Goal: Information Seeking & Learning: Learn about a topic

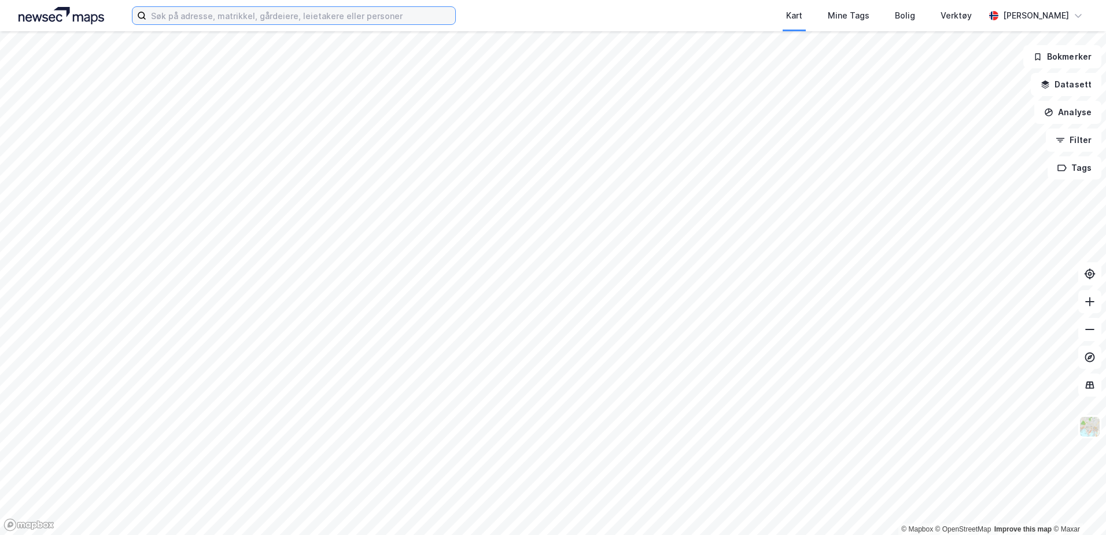
click at [228, 17] on input at bounding box center [300, 15] width 309 height 17
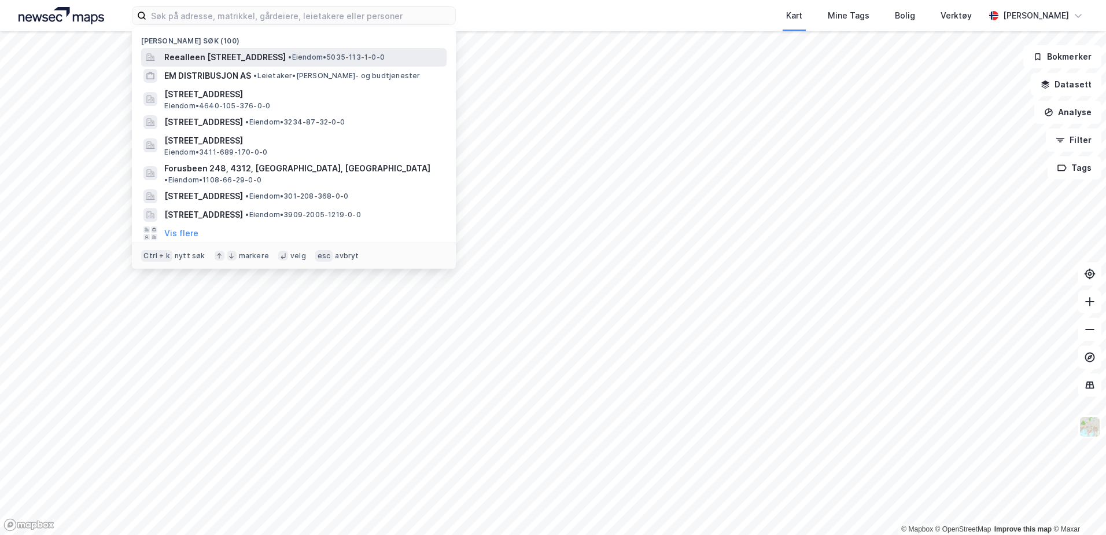
click at [239, 51] on span "Reealleen [STREET_ADDRESS]" at bounding box center [225, 57] width 122 height 14
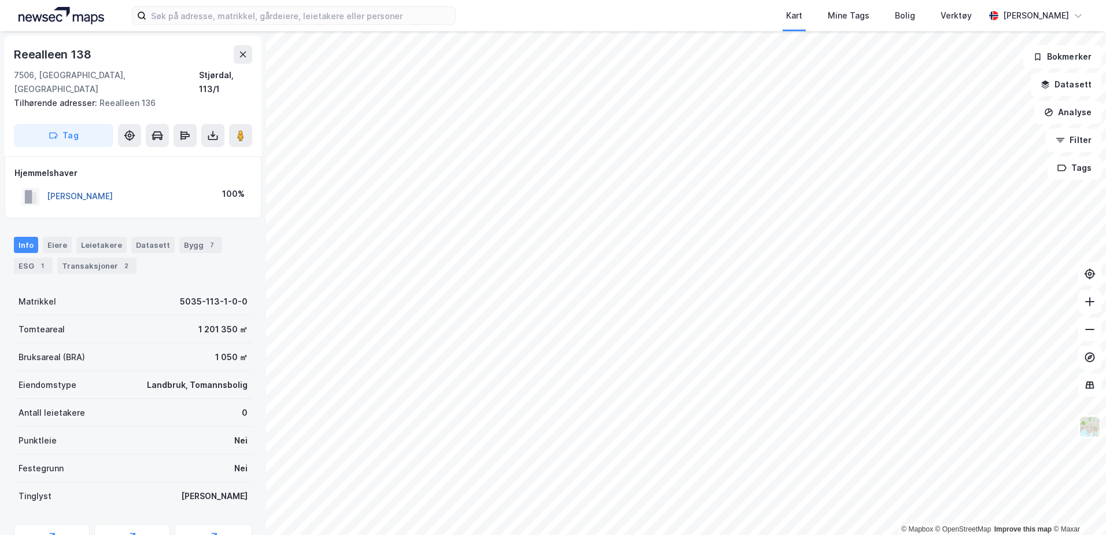
click at [0, 0] on button "[PERSON_NAME]" at bounding box center [0, 0] width 0 height 0
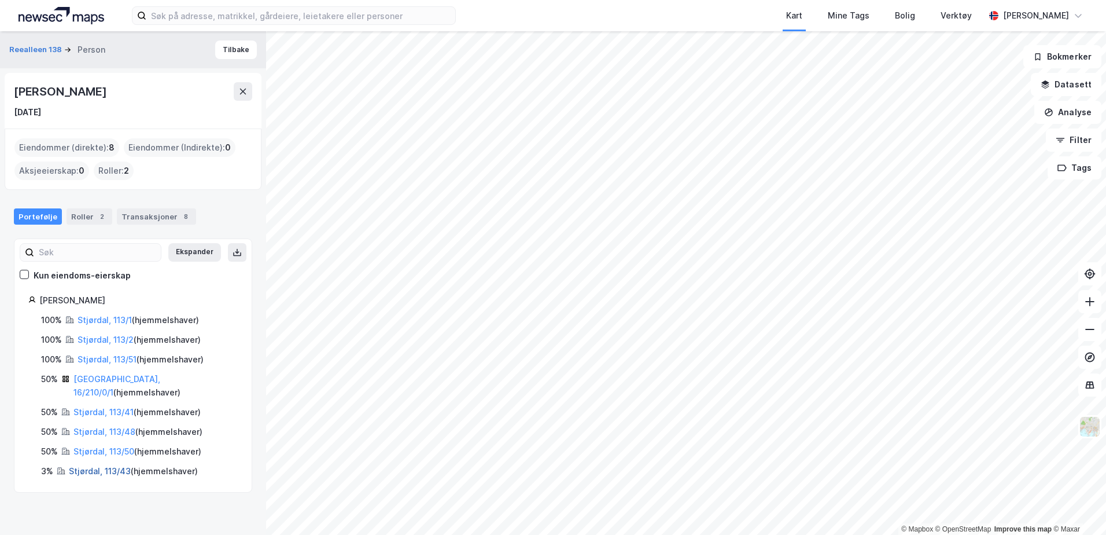
click at [113, 466] on link "Stjørdal, 113/43" at bounding box center [100, 471] width 62 height 10
